Goal: Task Accomplishment & Management: Complete application form

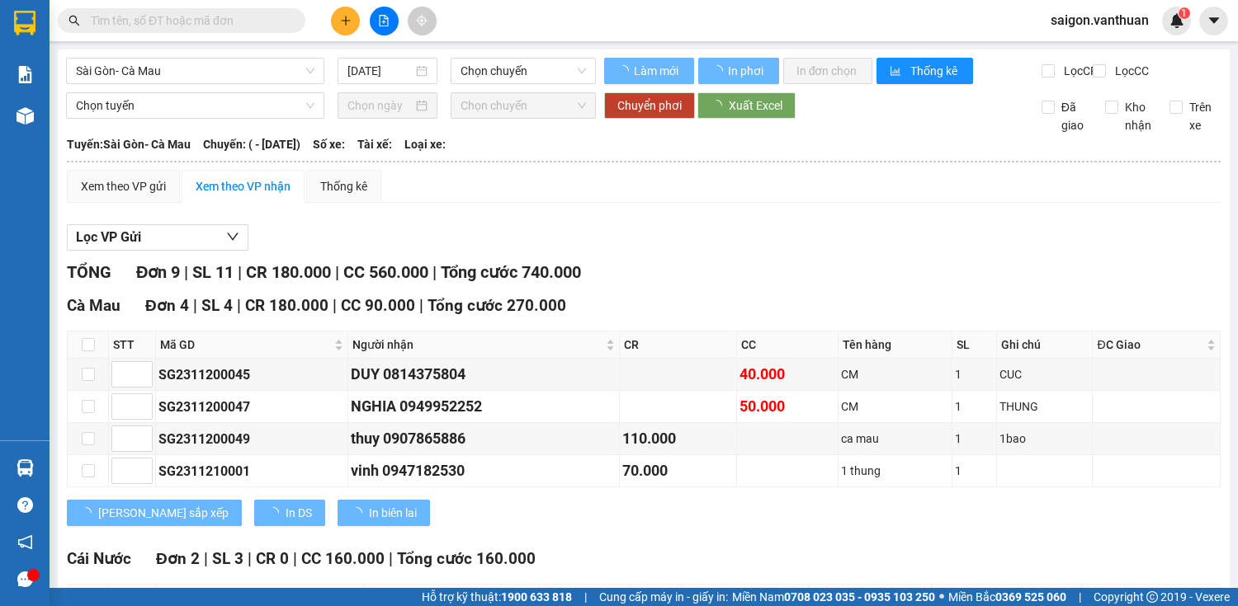
type input "[DATE]"
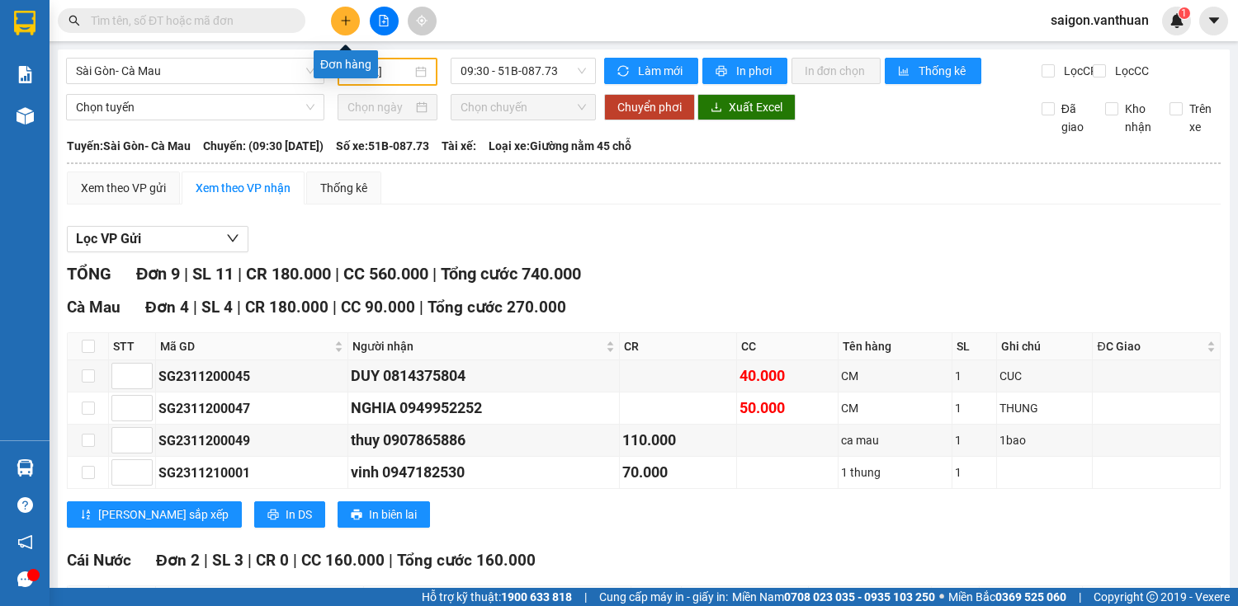
click at [342, 20] on icon "plus" at bounding box center [346, 21] width 12 height 12
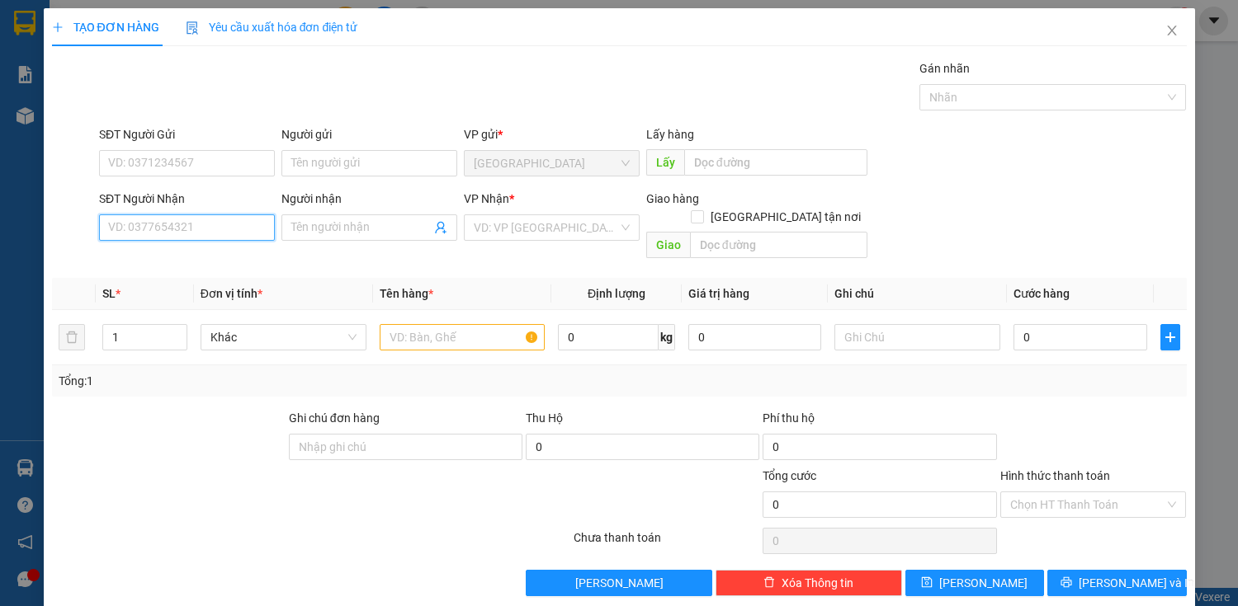
click at [206, 233] on input "SĐT Người Nhận" at bounding box center [187, 228] width 176 height 26
click at [187, 262] on div "0989282800 - [PERSON_NAME]" at bounding box center [189, 260] width 163 height 18
type input "0989282800"
type input "[PERSON_NAME]"
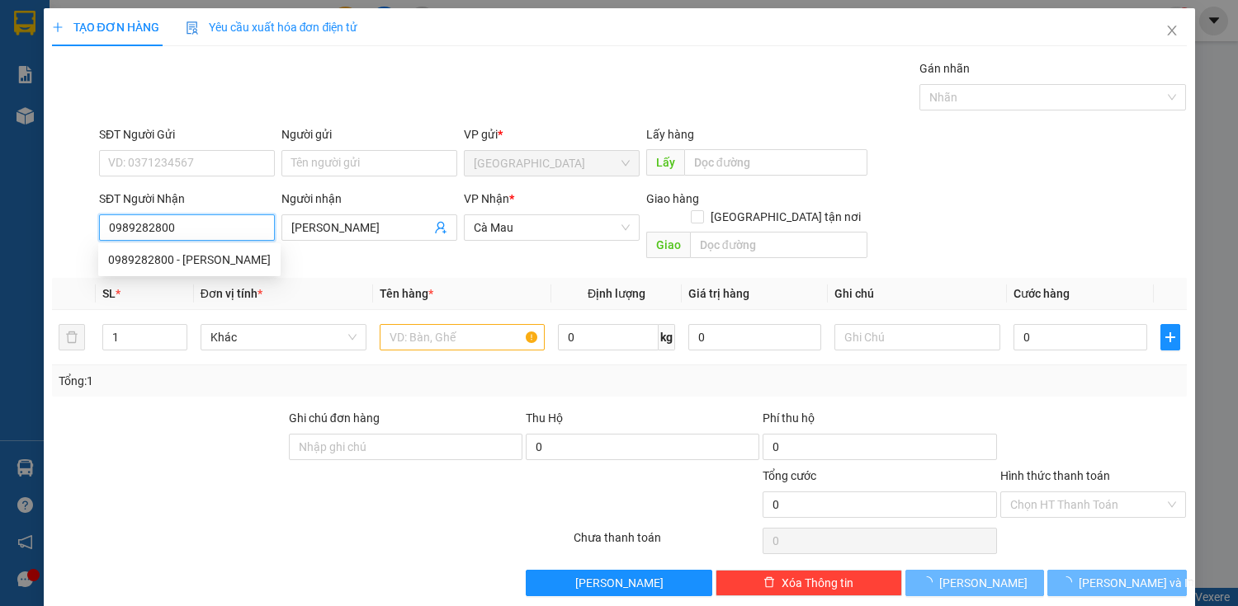
type input "140.000"
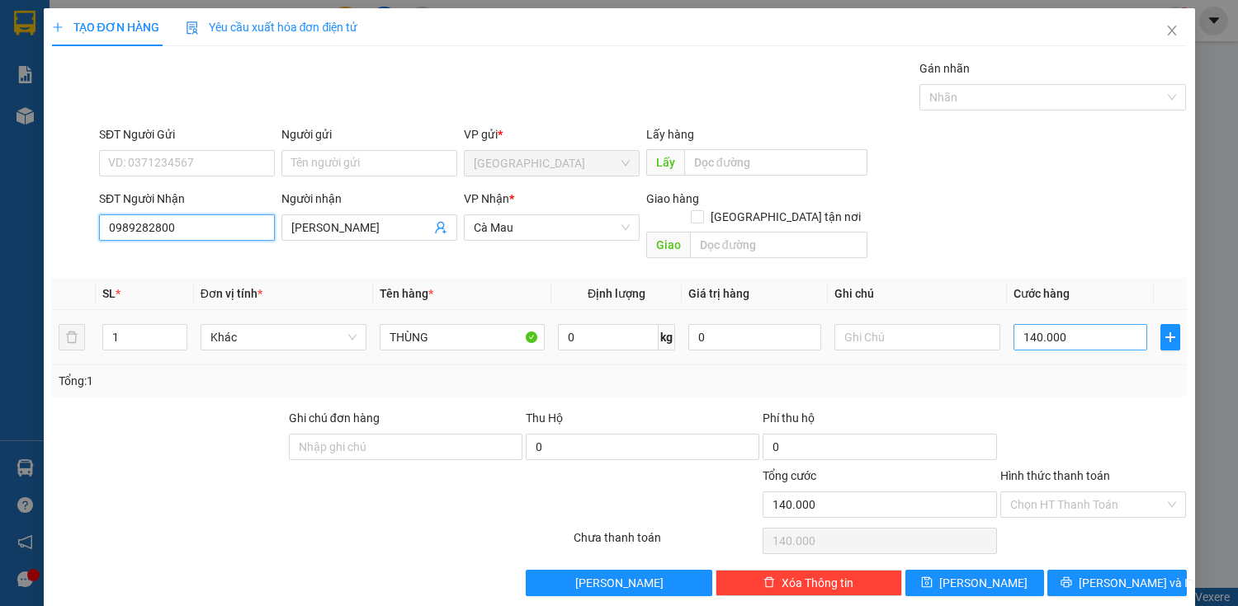
type input "0989282800"
click at [1022, 324] on input "140.000" at bounding box center [1079, 337] width 133 height 26
type input "0"
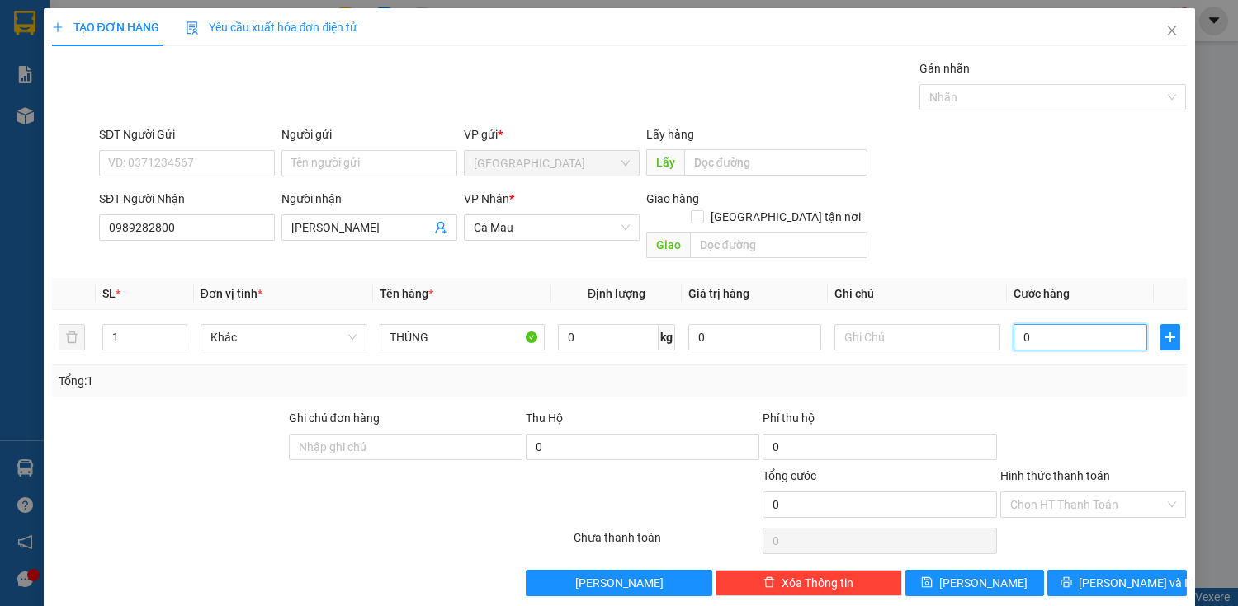
type input "10"
type input "130"
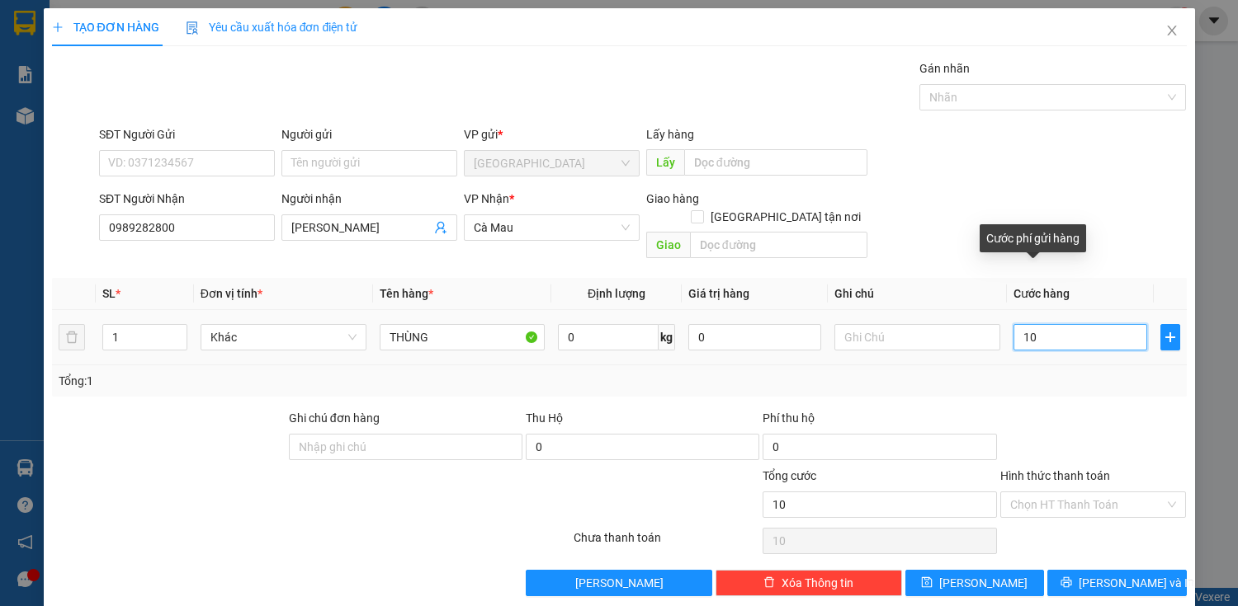
type input "130"
type input "1.300"
type input "13.000"
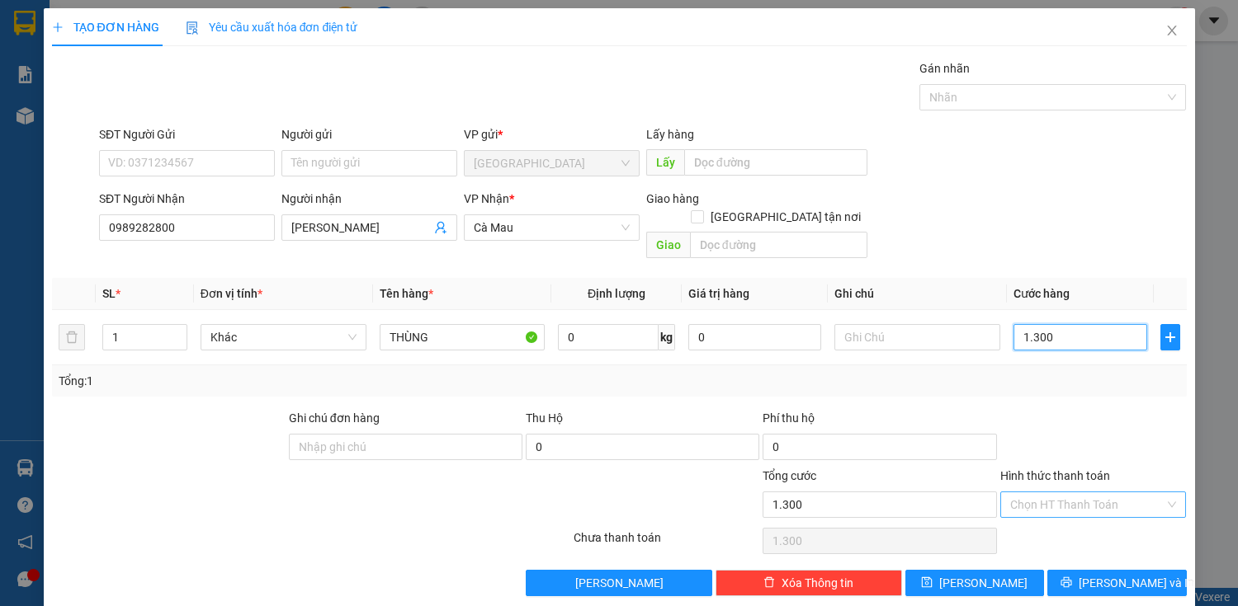
type input "13.000"
type input "130.000"
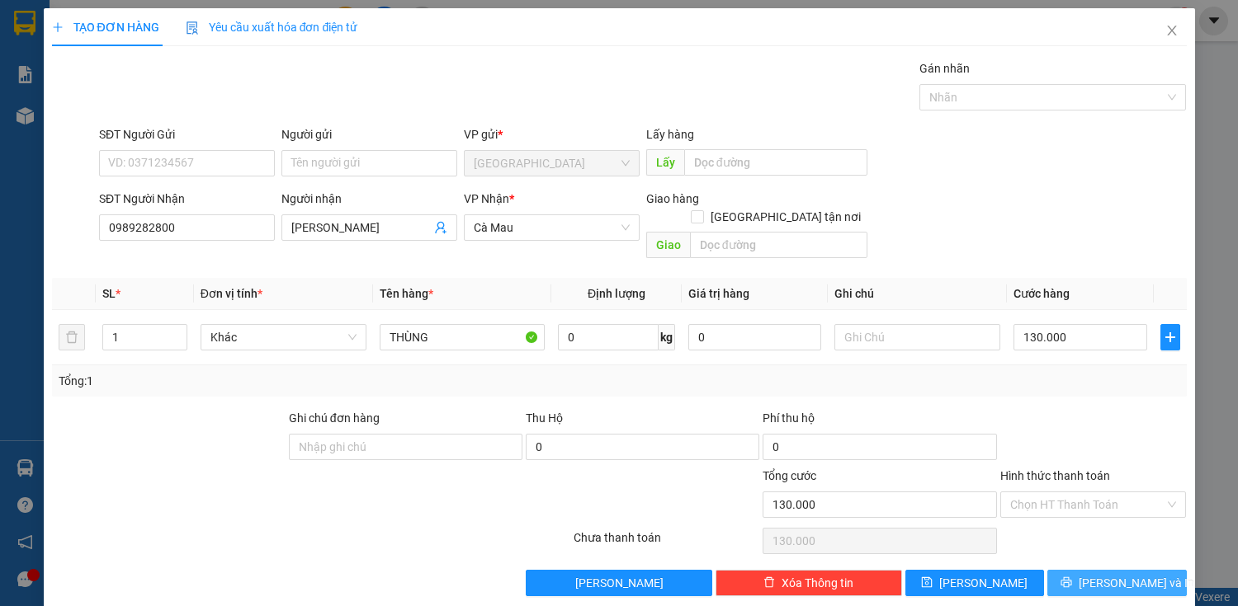
drag, startPoint x: 1096, startPoint y: 555, endPoint x: 1092, endPoint y: 545, distance: 11.2
click at [1097, 570] on button "[PERSON_NAME] và In" at bounding box center [1116, 583] width 139 height 26
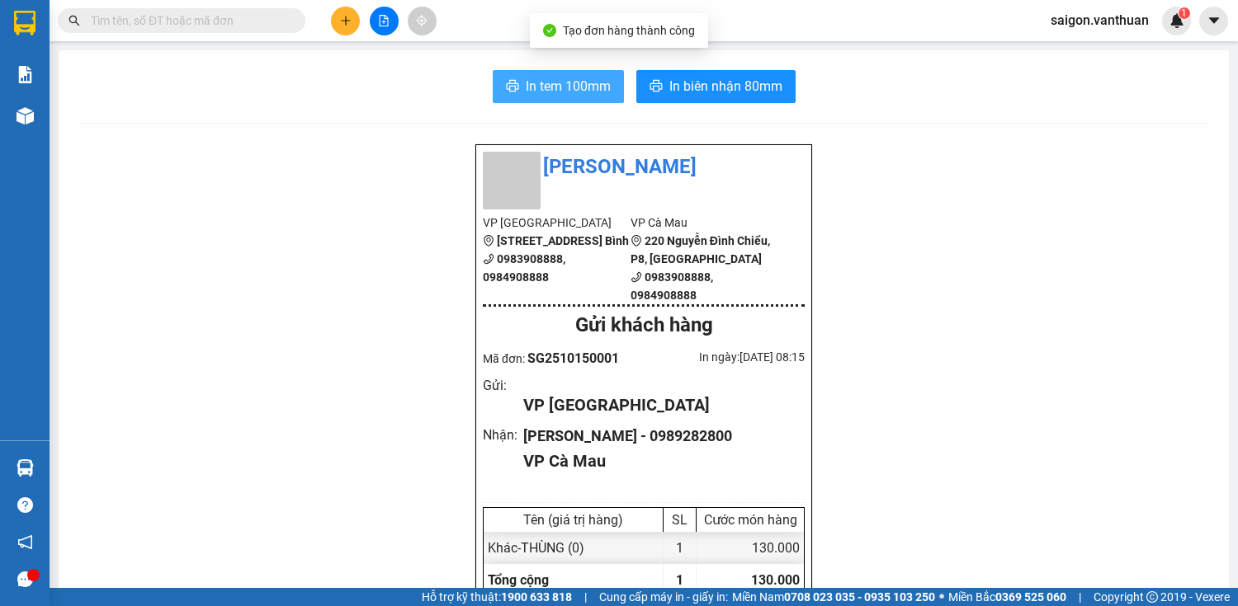
click at [554, 73] on button "In tem 100mm" at bounding box center [558, 86] width 131 height 33
click at [357, 21] on button at bounding box center [345, 21] width 29 height 29
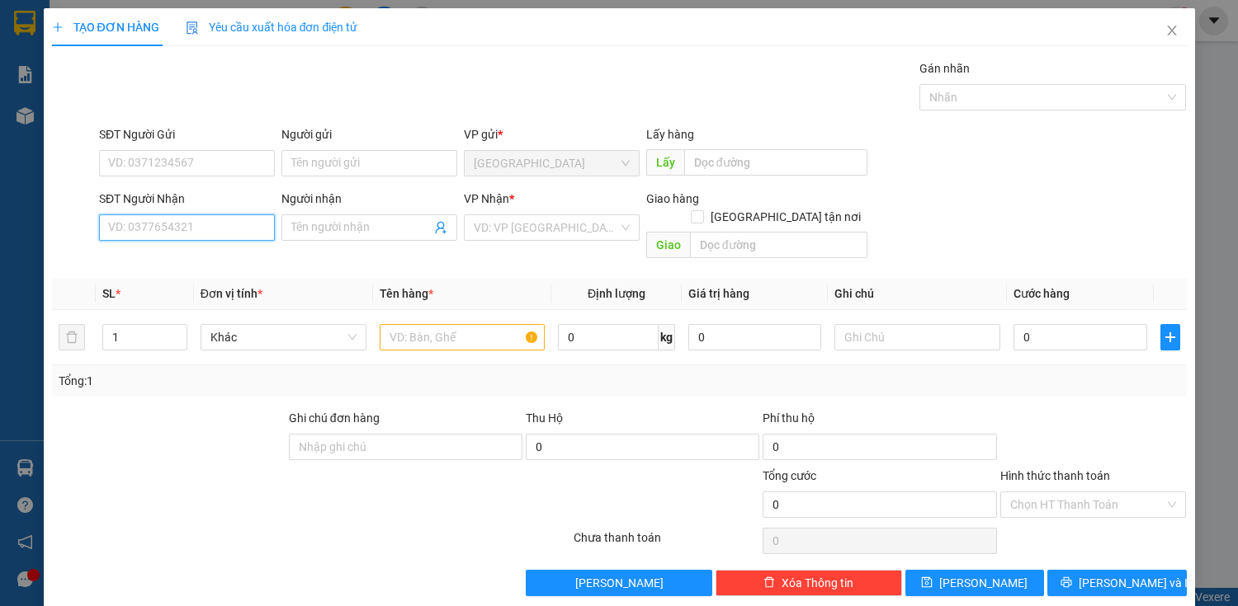
click at [202, 224] on input "SĐT Người Nhận" at bounding box center [187, 228] width 176 height 26
type input "0917616770"
click at [178, 257] on div "0917616770 - HẢI" at bounding box center [185, 260] width 154 height 18
type input "HẢI"
checkbox input "true"
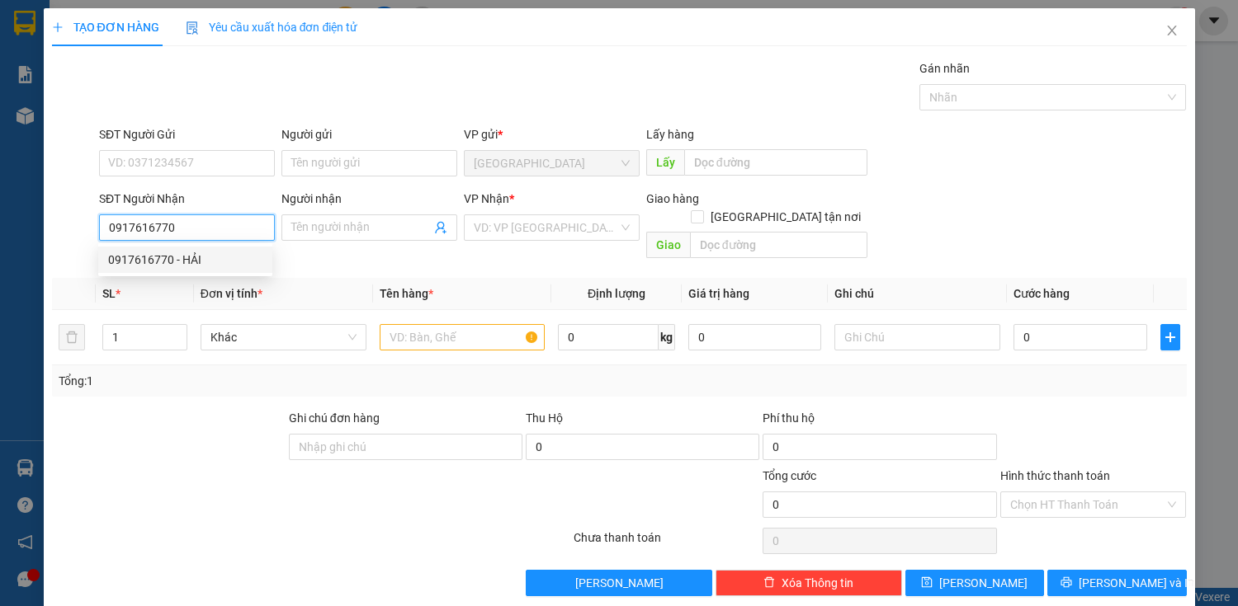
type input "CÁI RẮN ( QUÁN CF KỲ ANH )"
type input "150.000"
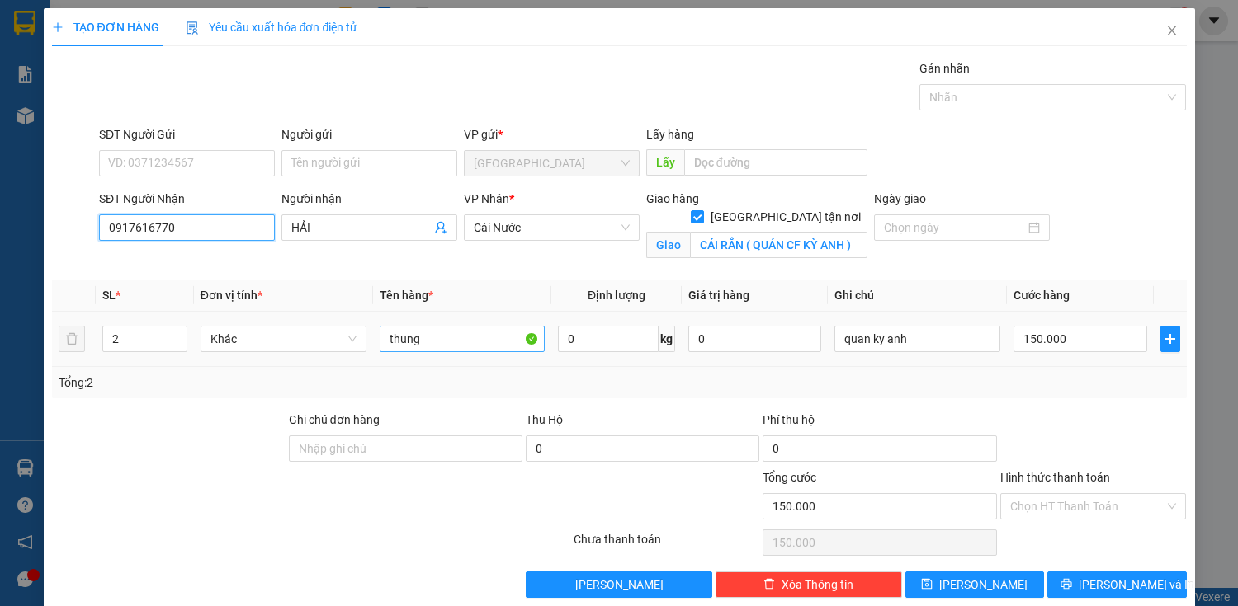
type input "0917616770"
click at [455, 346] on input "thung" at bounding box center [463, 339] width 166 height 26
type input "t"
click at [177, 351] on div "2" at bounding box center [144, 339] width 84 height 33
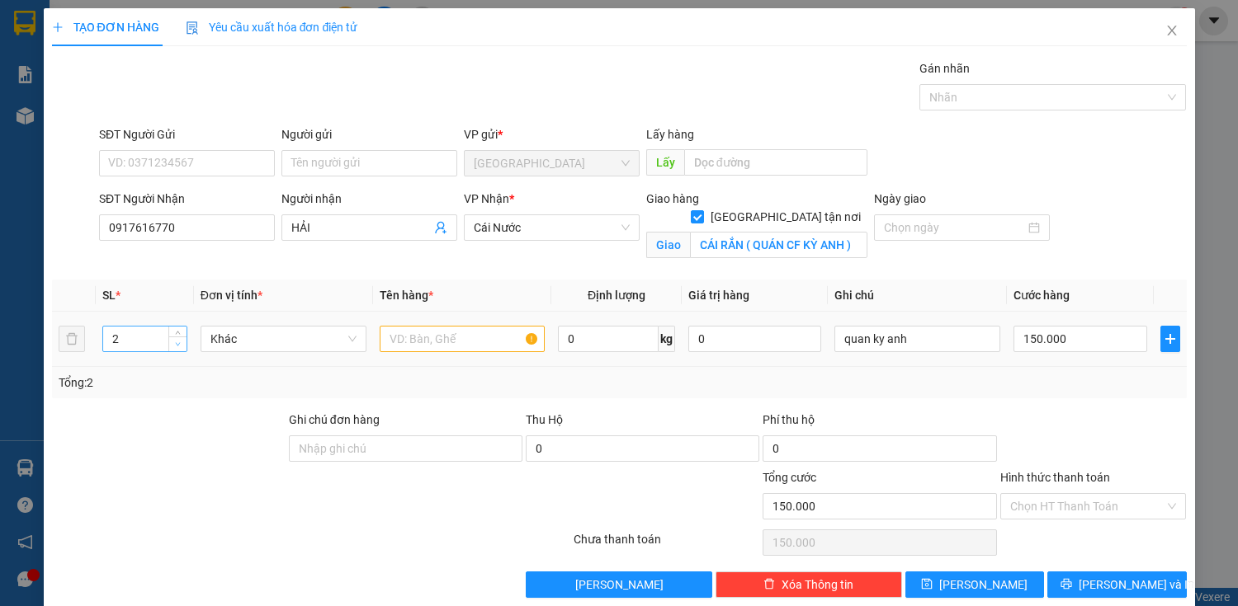
type input "1"
click at [169, 337] on span "Decrease Value" at bounding box center [177, 344] width 18 height 15
type input "1"
click at [178, 333] on icon "up" at bounding box center [178, 336] width 6 height 6
click at [458, 344] on input "text" at bounding box center [463, 339] width 166 height 26
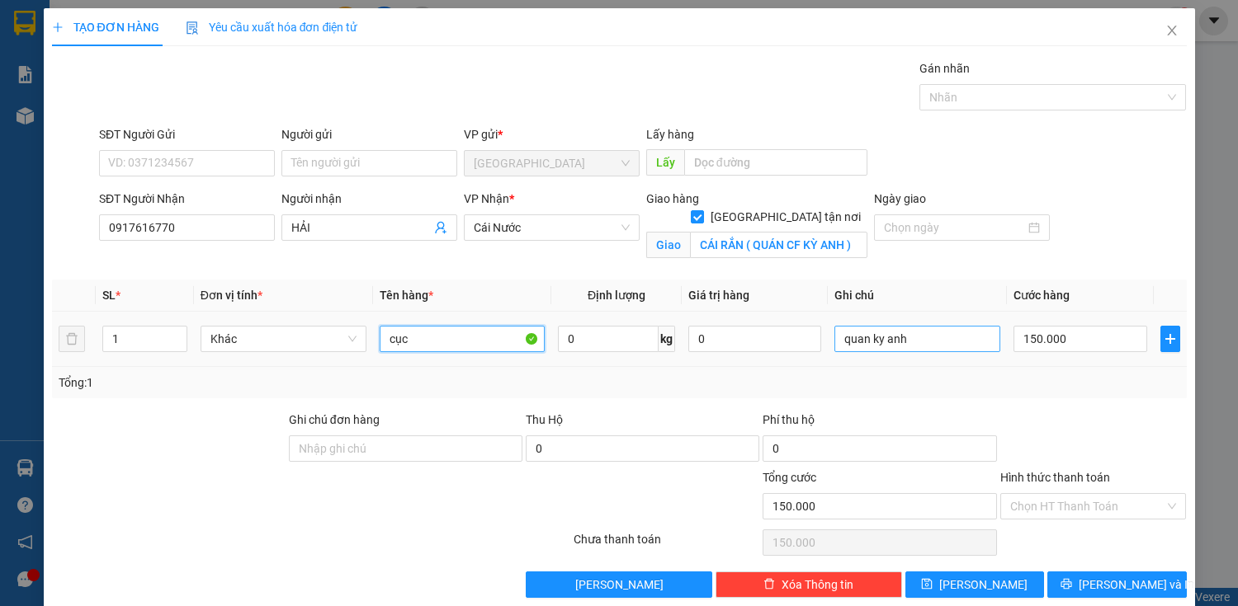
type input "cục"
click at [924, 339] on input "quan ky an" at bounding box center [917, 339] width 166 height 26
type input "q"
type input "0"
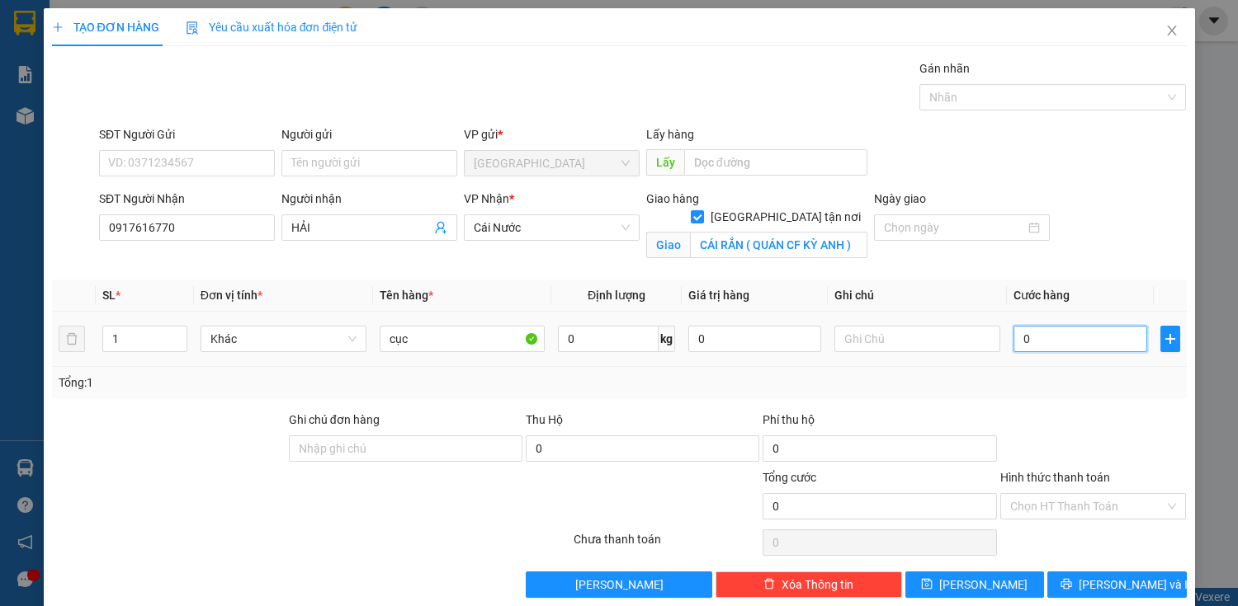
click at [1033, 337] on input "0" at bounding box center [1079, 339] width 133 height 26
type input "0"
type input "50"
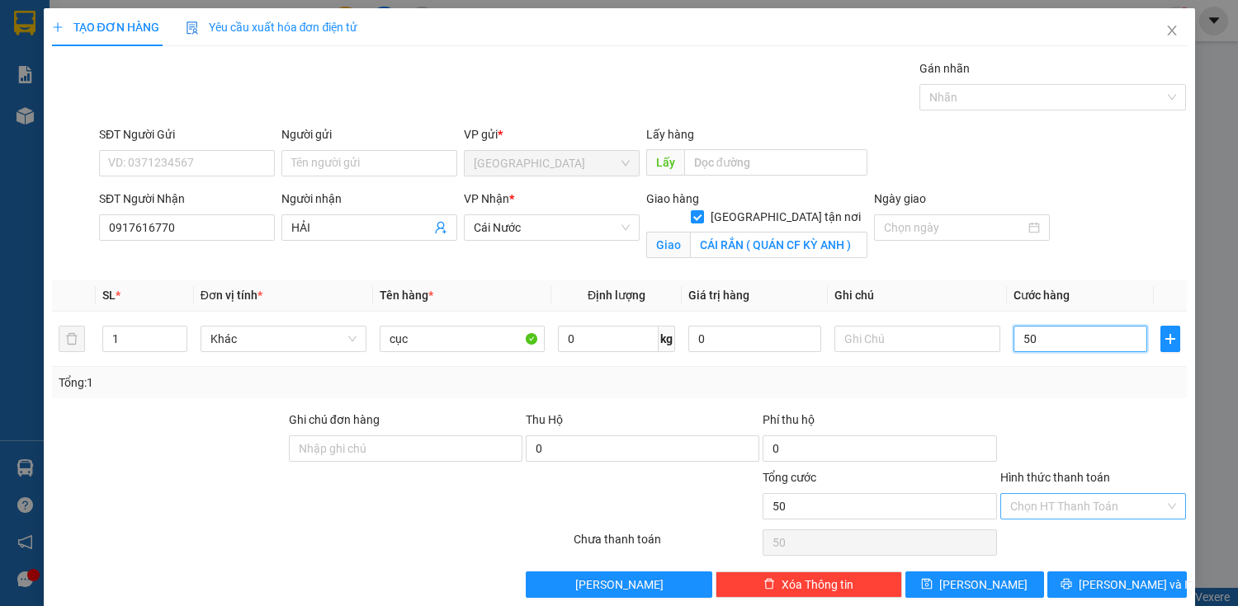
type input "500"
type input "5.000"
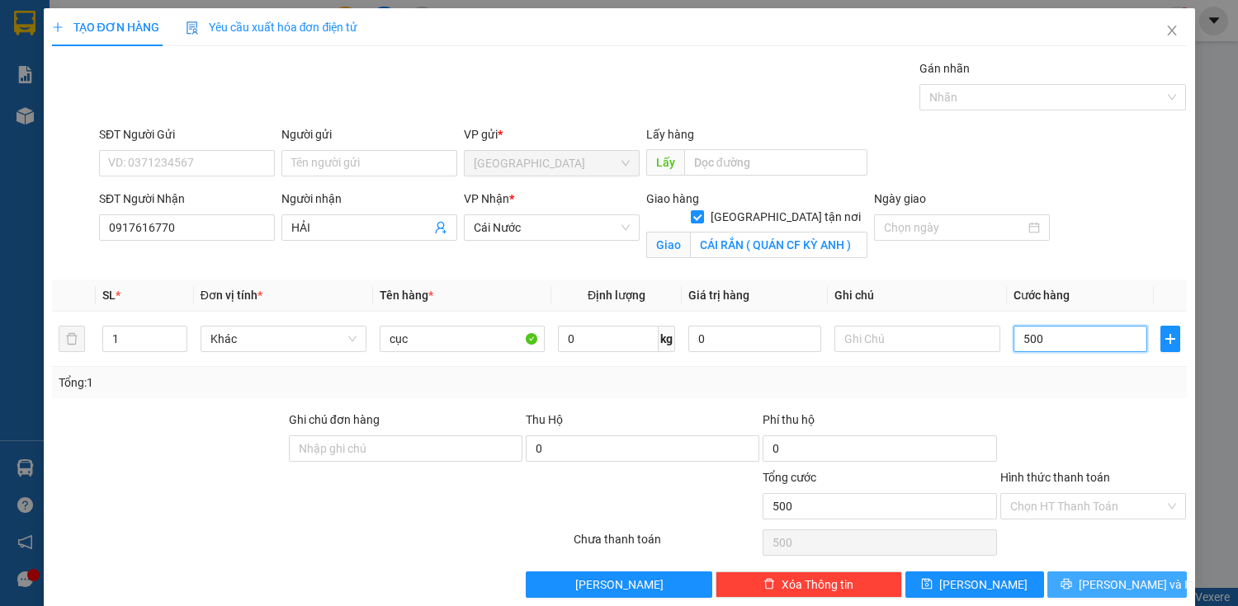
type input "5.000"
type input "50.000"
click at [1072, 579] on icon "printer" at bounding box center [1066, 584] width 11 height 11
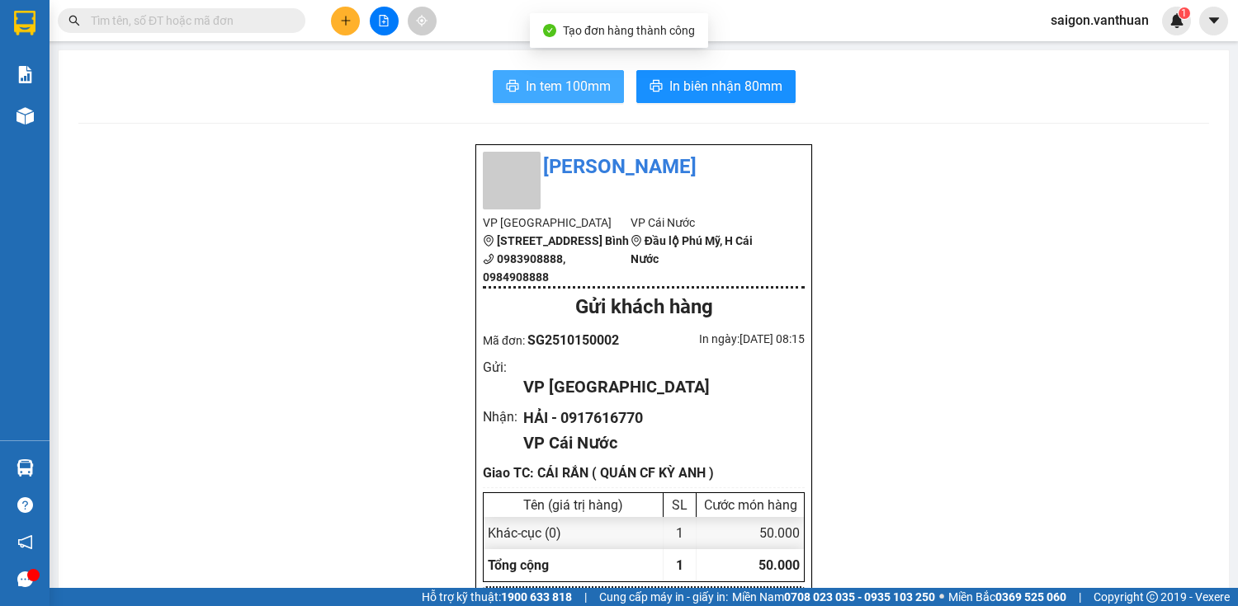
click at [579, 80] on span "In tem 100mm" at bounding box center [568, 86] width 85 height 21
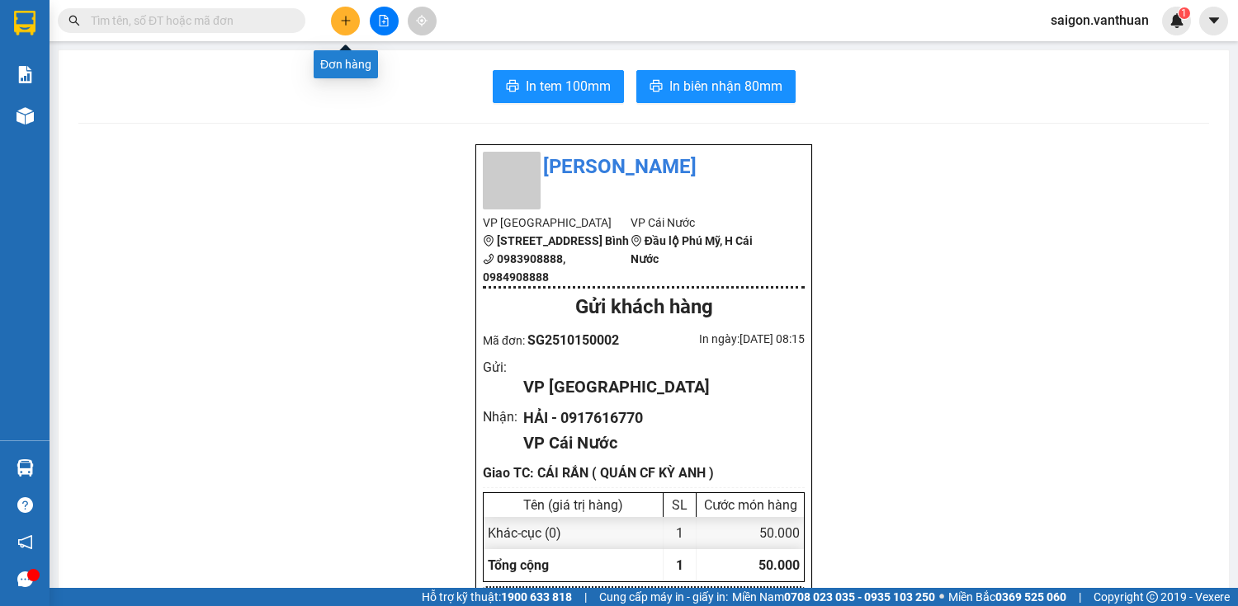
click at [347, 29] on button at bounding box center [345, 21] width 29 height 29
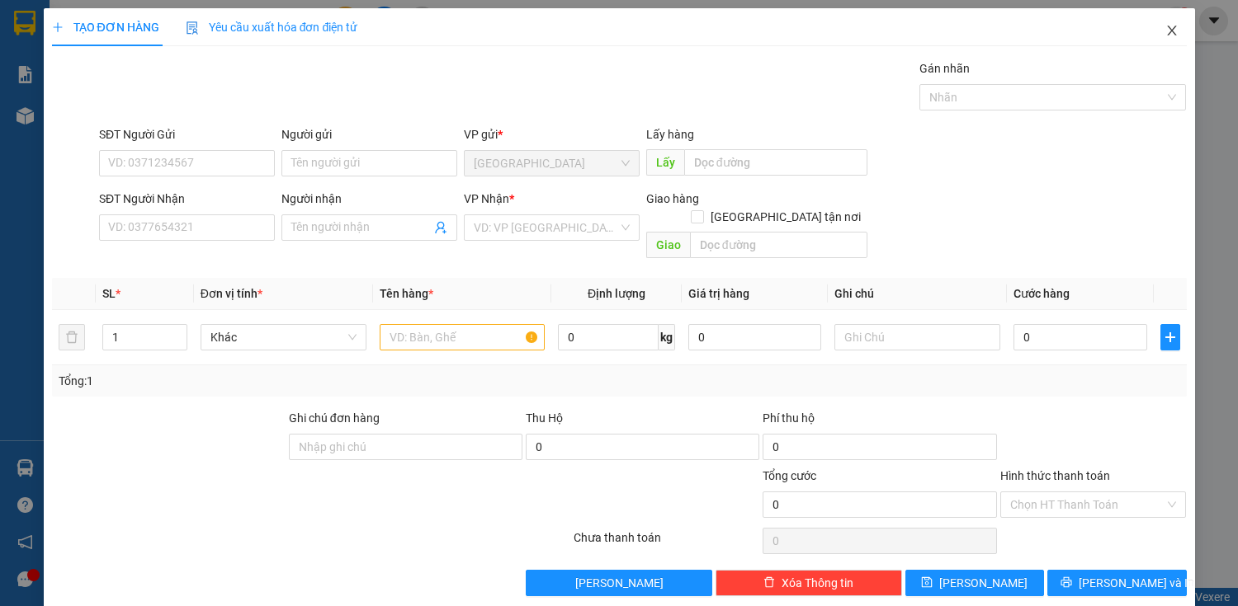
click at [1165, 30] on icon "close" at bounding box center [1171, 30] width 13 height 13
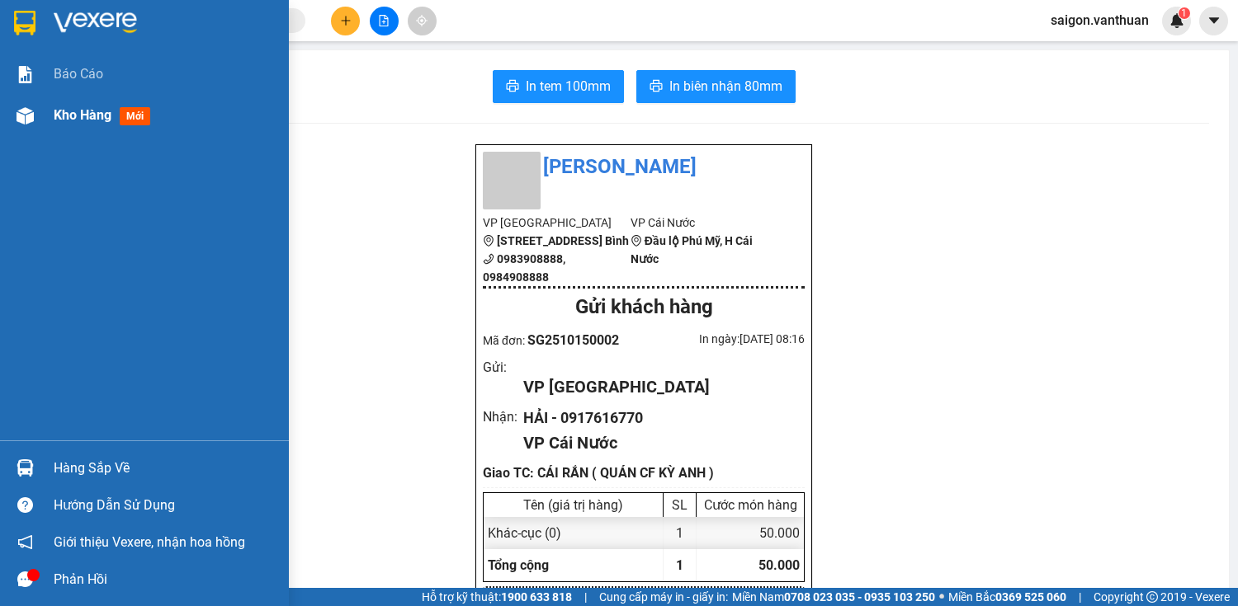
click at [23, 121] on img at bounding box center [25, 115] width 17 height 17
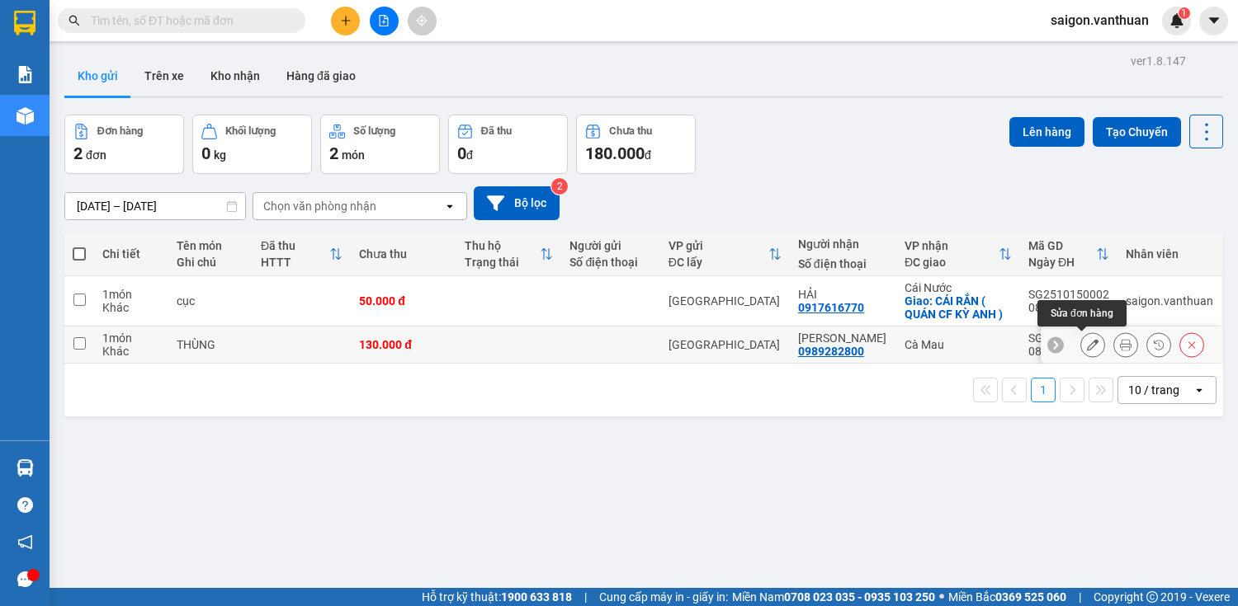
click at [1123, 345] on button at bounding box center [1125, 345] width 23 height 29
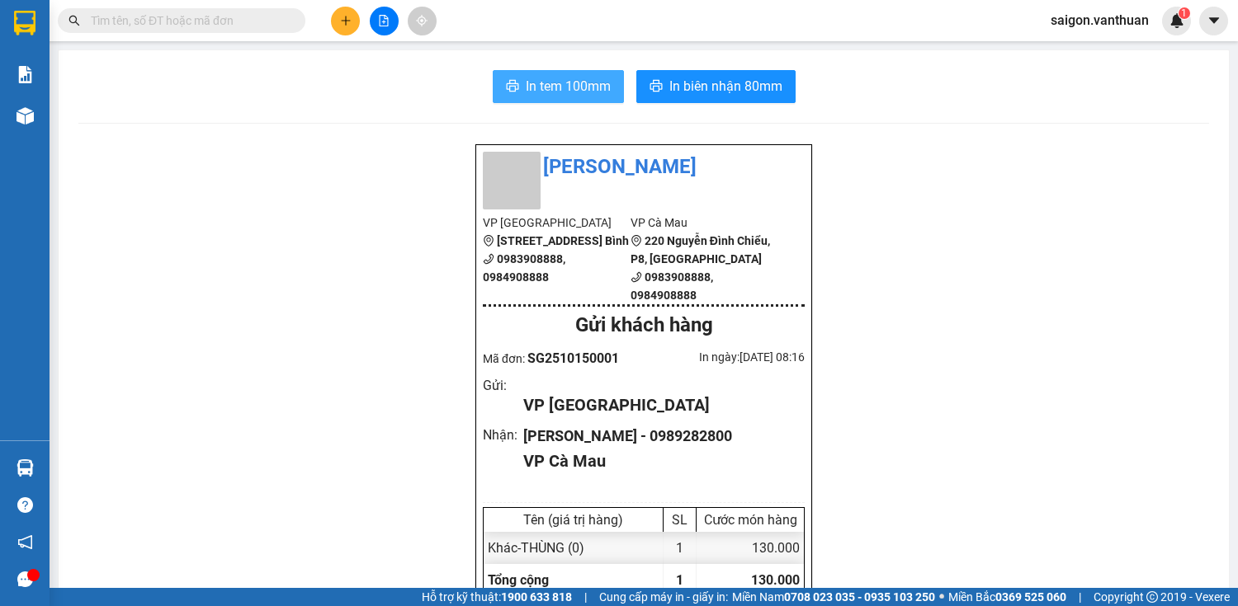
drag, startPoint x: 587, startPoint y: 77, endPoint x: 540, endPoint y: 106, distance: 56.3
click at [587, 77] on span "In tem 100mm" at bounding box center [568, 86] width 85 height 21
